Goal: Transaction & Acquisition: Purchase product/service

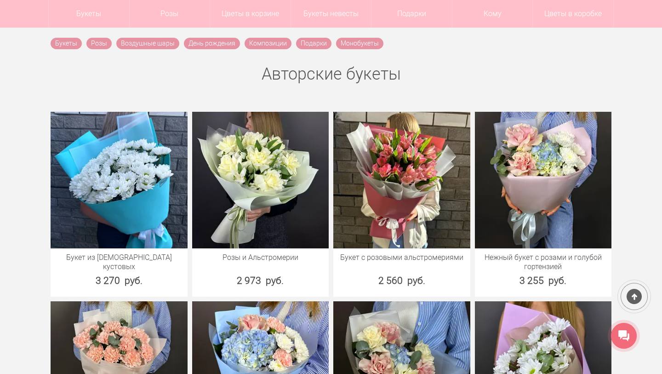
scroll to position [325, 0]
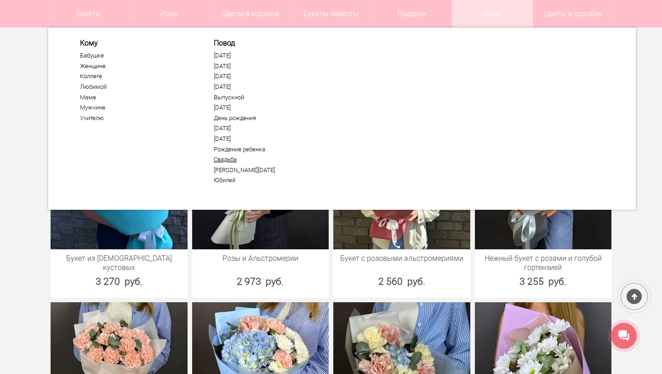
click at [229, 156] on link "Свадьба" at bounding box center [270, 159] width 113 height 7
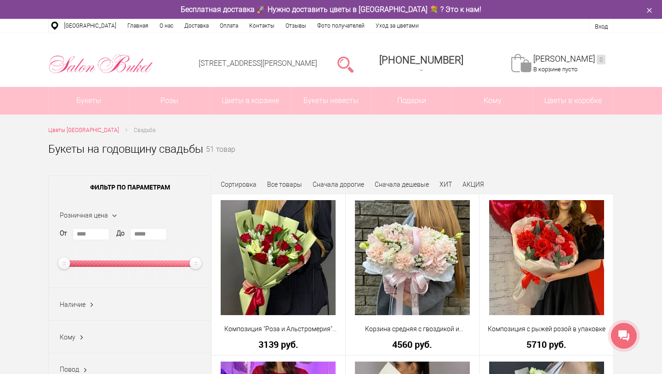
click at [354, 59] on link at bounding box center [346, 64] width 16 height 18
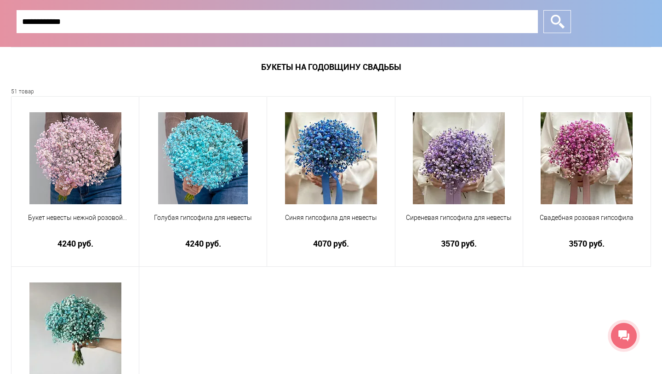
type input "**********"
click at [558, 22] on input "*" at bounding box center [558, 21] width 28 height 23
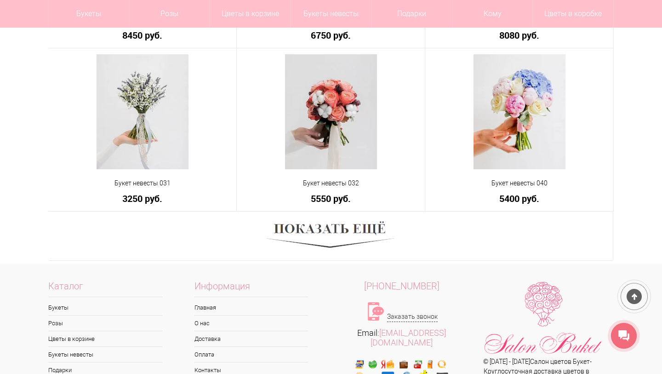
scroll to position [548, 0]
click at [344, 229] on img at bounding box center [331, 235] width 128 height 35
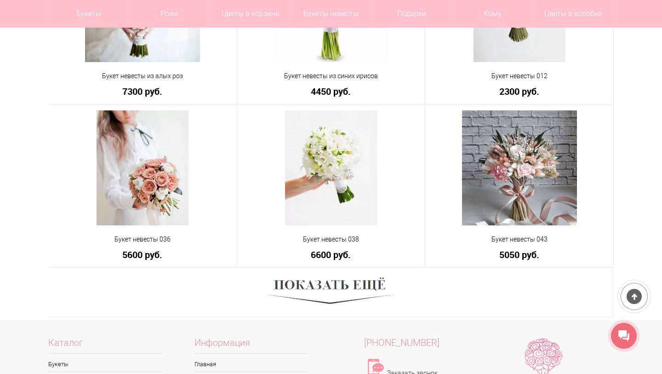
scroll to position [1153, 0]
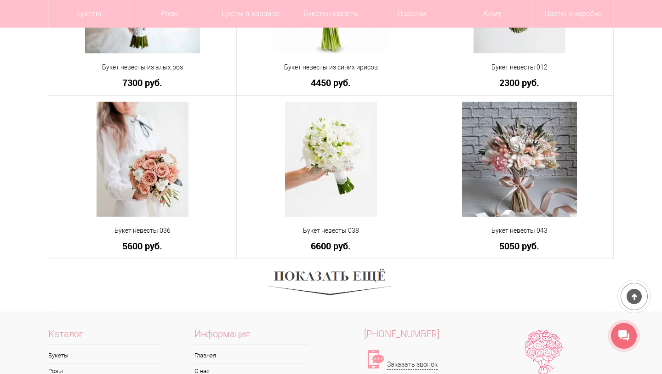
click at [297, 273] on img at bounding box center [331, 283] width 128 height 35
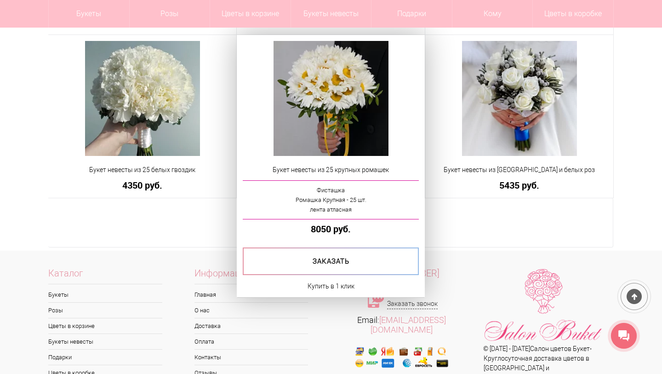
scroll to position [1868, 0]
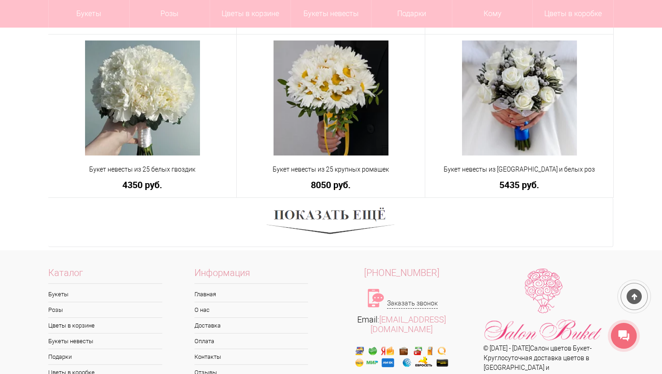
click at [345, 221] on img at bounding box center [331, 222] width 128 height 35
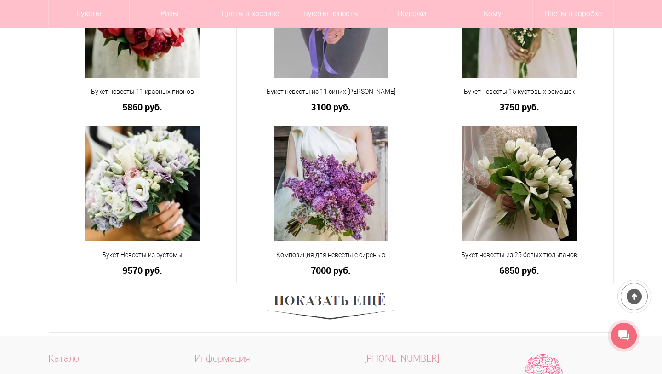
scroll to position [2442, 0]
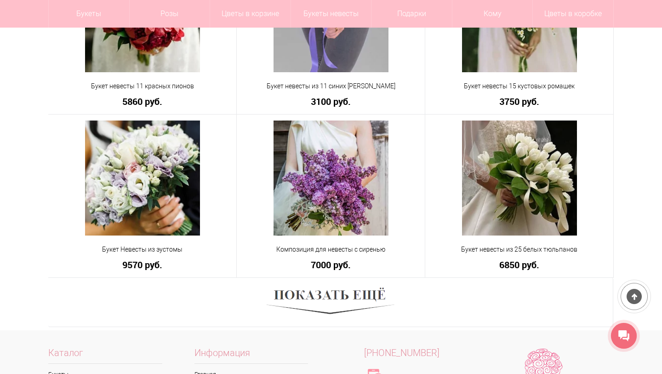
click at [368, 307] on img at bounding box center [331, 302] width 128 height 35
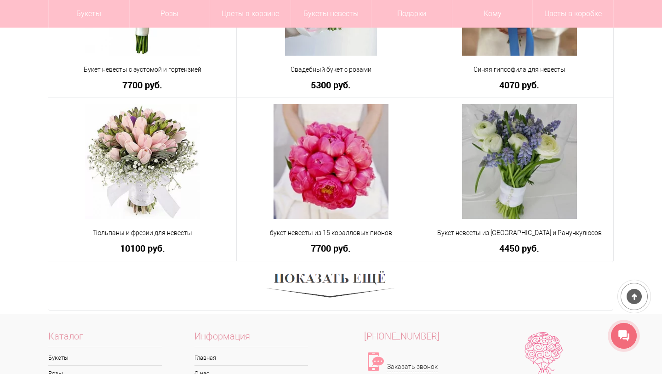
scroll to position [3112, 0]
click at [364, 282] on img at bounding box center [331, 285] width 128 height 35
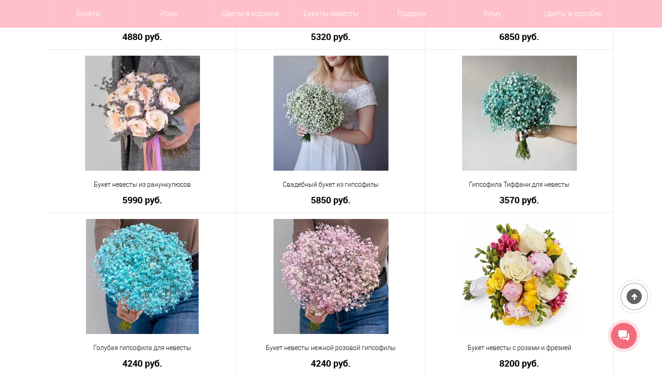
scroll to position [3486, 0]
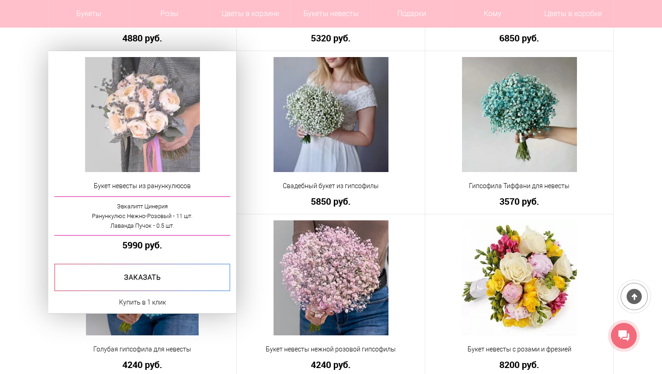
click at [167, 120] on img at bounding box center [142, 114] width 115 height 115
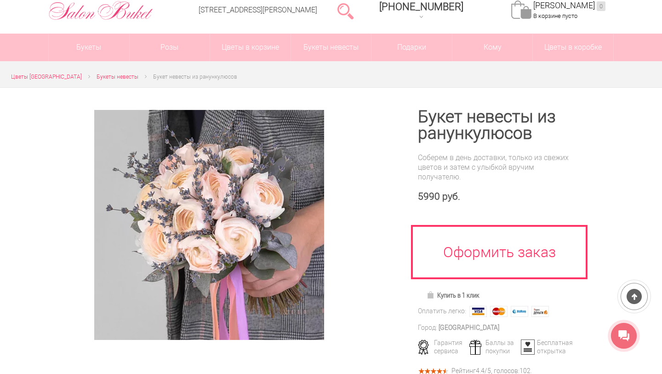
scroll to position [53, 0]
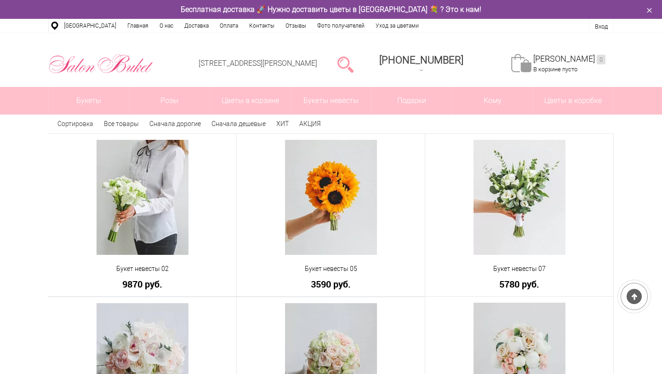
scroll to position [698, 0]
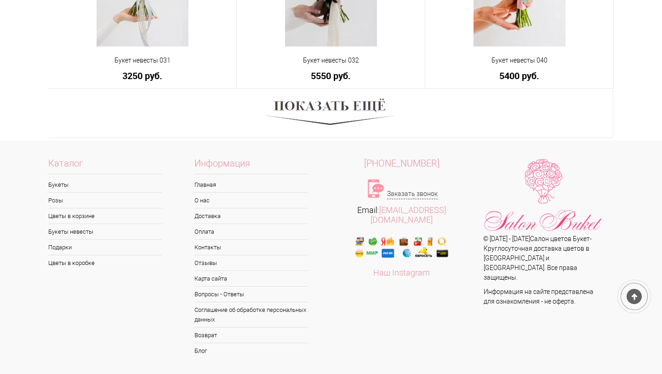
click at [624, 213] on div "Каталог Букеты Розы Цветы в корзине Букеты невесты Подарки Цветы в коробке Инфо…" at bounding box center [331, 259] width 662 height 222
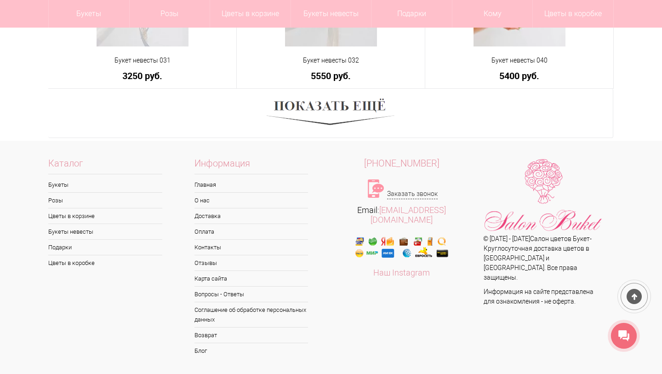
click at [347, 112] on img at bounding box center [331, 113] width 128 height 35
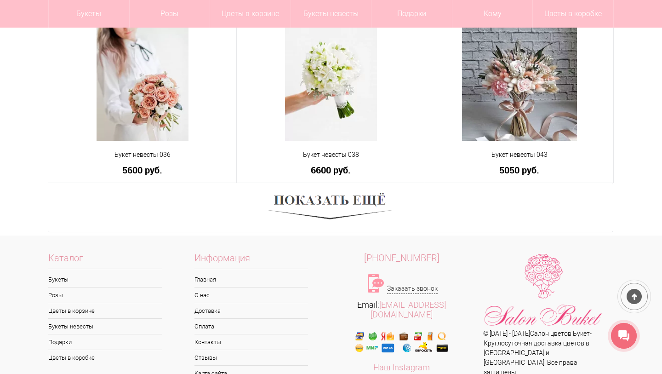
scroll to position [1233, 0]
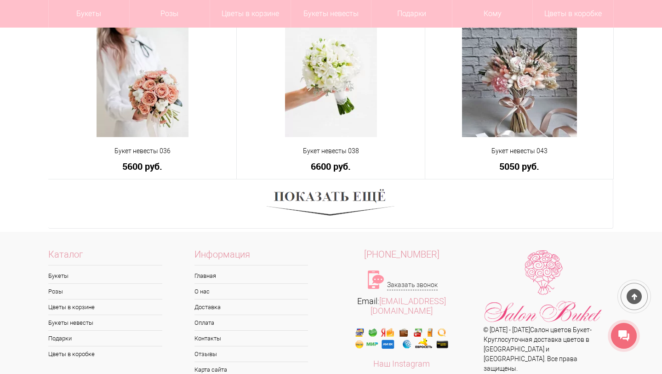
click at [331, 206] on img at bounding box center [331, 203] width 128 height 35
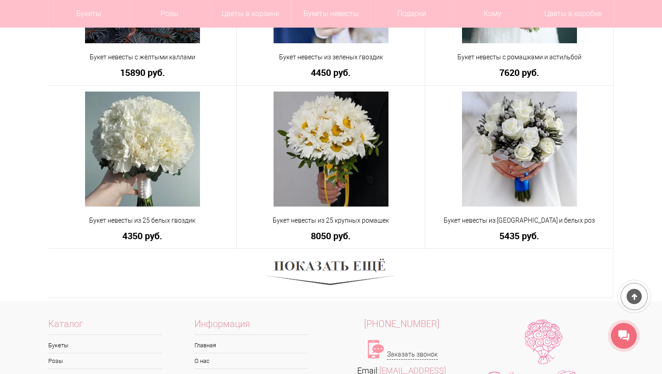
scroll to position [1823, 0]
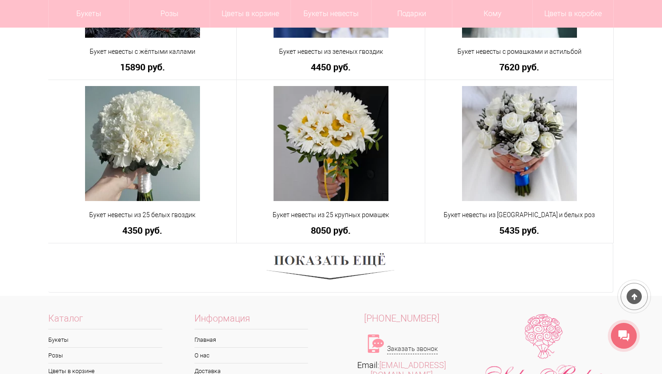
click at [328, 259] on img at bounding box center [331, 267] width 128 height 35
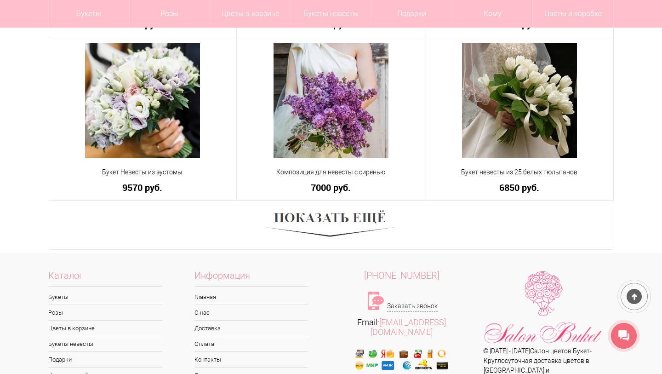
scroll to position [2521, 0]
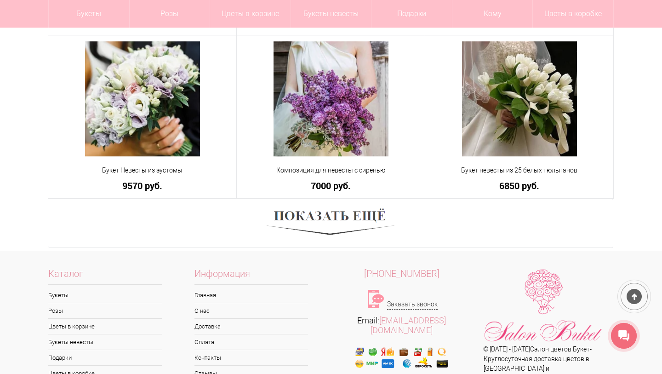
click at [335, 223] on img at bounding box center [331, 223] width 128 height 35
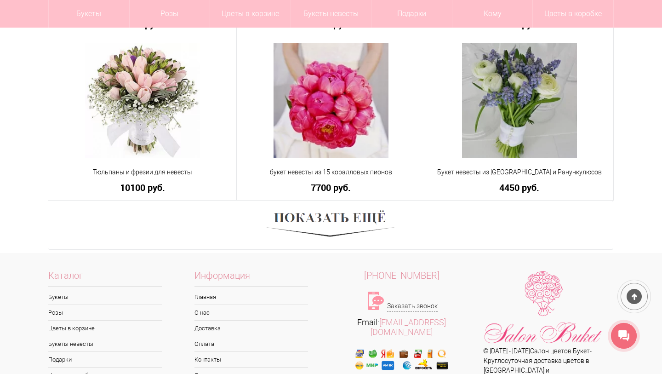
scroll to position [3183, 0]
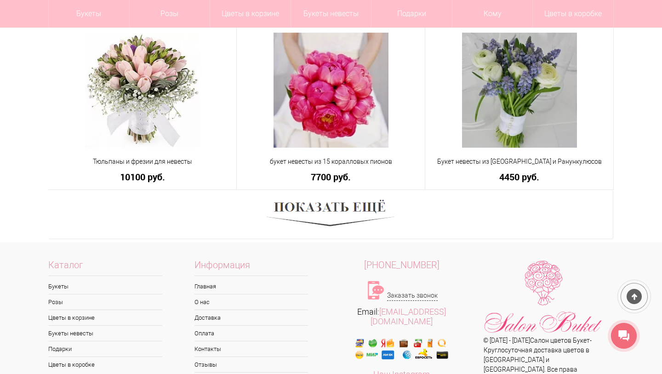
click at [343, 207] on img at bounding box center [331, 214] width 128 height 35
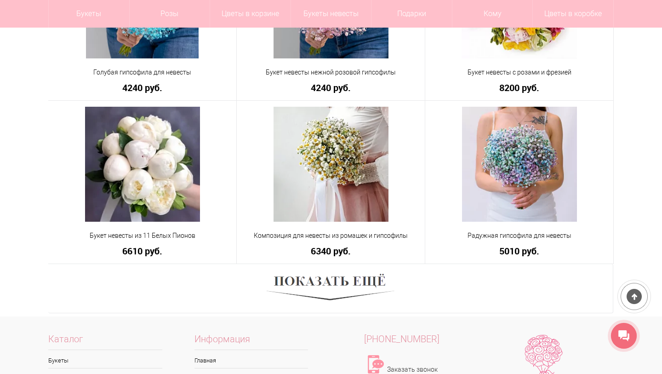
scroll to position [3765, 0]
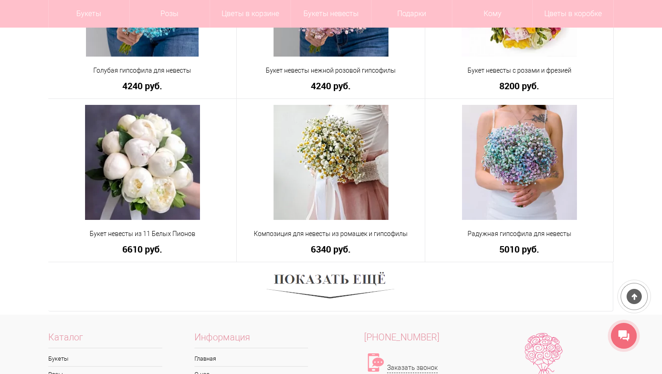
click at [319, 289] on img at bounding box center [331, 286] width 128 height 35
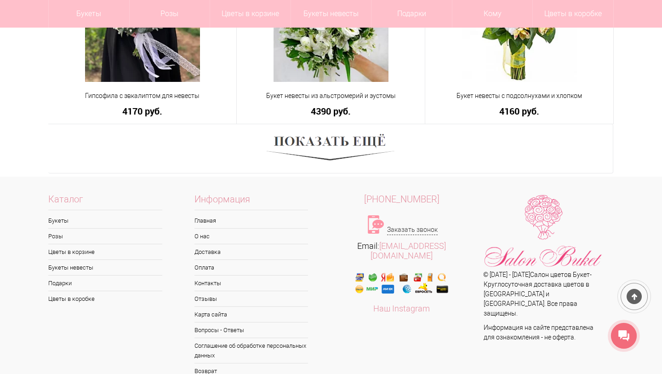
scroll to position [4563, 0]
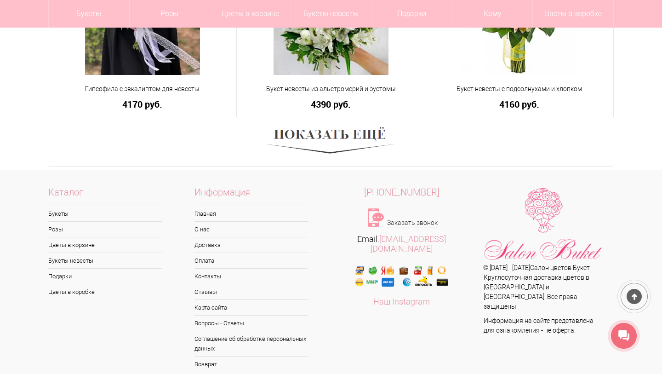
click at [327, 151] on img at bounding box center [331, 141] width 128 height 35
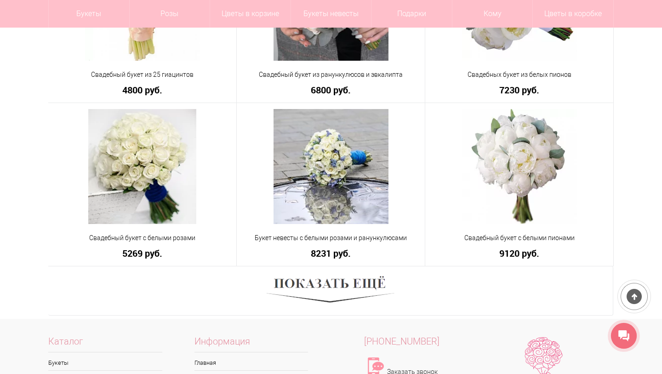
scroll to position [5070, 0]
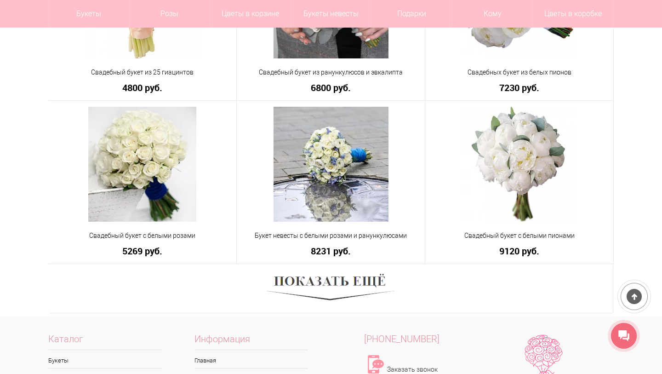
click at [309, 285] on img at bounding box center [331, 288] width 128 height 35
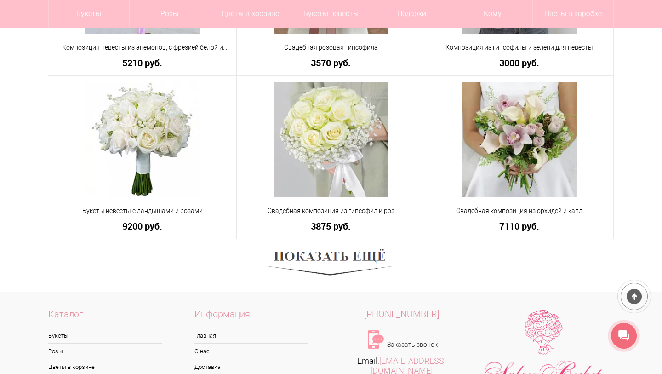
scroll to position [5750, 0]
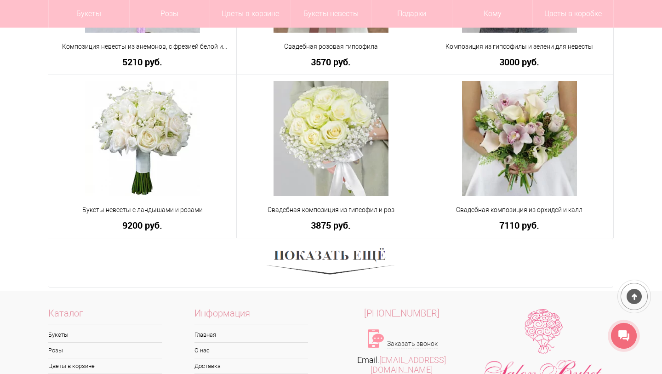
click at [345, 270] on img at bounding box center [331, 262] width 128 height 35
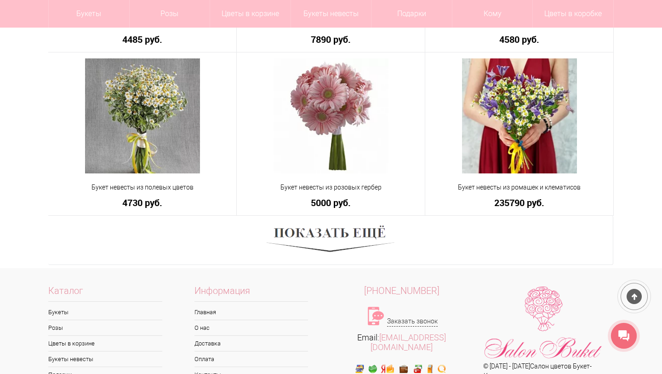
scroll to position [6443, 0]
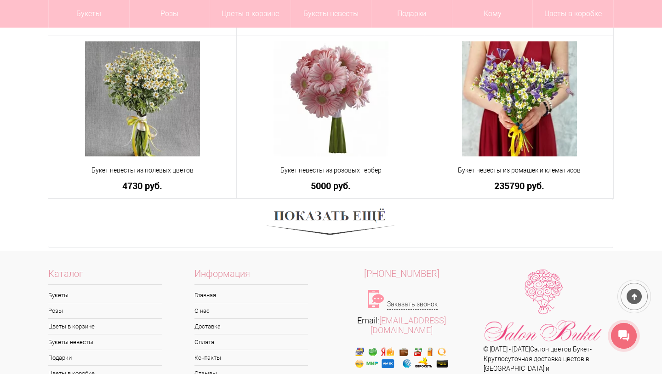
click at [334, 228] on img at bounding box center [331, 223] width 128 height 35
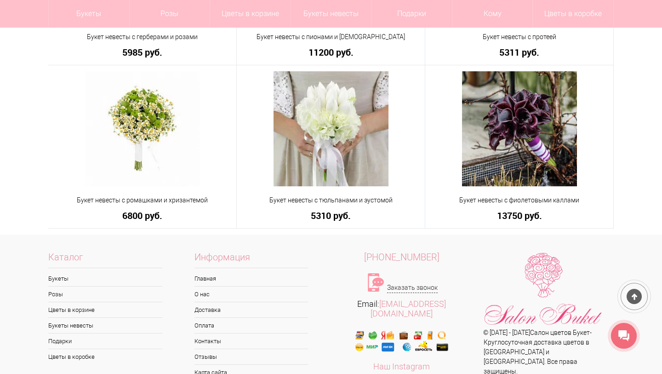
scroll to position [6740, 0]
